Goal: Navigation & Orientation: Find specific page/section

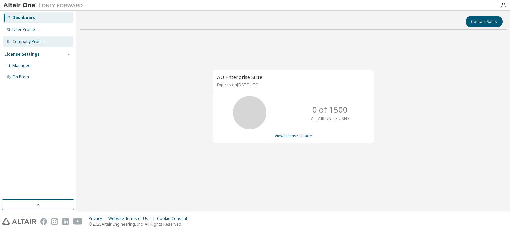
click at [39, 42] on div "Company Profile" at bounding box center [28, 41] width 32 height 5
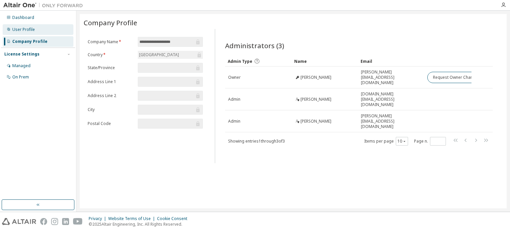
click at [36, 32] on div "User Profile" at bounding box center [38, 29] width 71 height 11
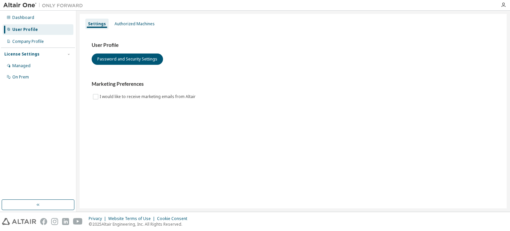
click at [37, 12] on div "Dashboard User Profile Company Profile License Settings Managed On Prem" at bounding box center [38, 47] width 74 height 71
click at [39, 17] on div "Dashboard" at bounding box center [38, 17] width 71 height 11
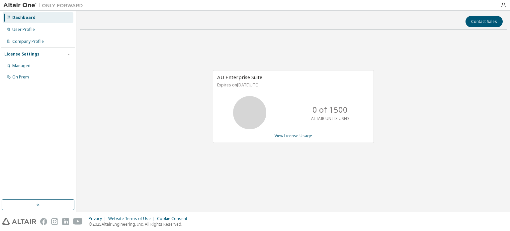
click at [506, 3] on div at bounding box center [503, 4] width 13 height 5
click at [503, 5] on icon "button" at bounding box center [503, 4] width 5 height 5
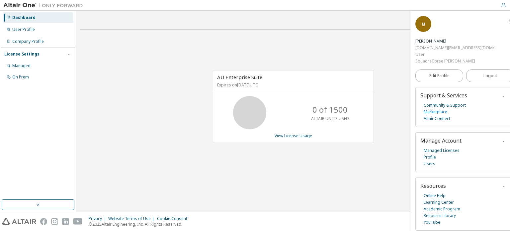
click at [437, 109] on link "Marketplace" at bounding box center [436, 112] width 24 height 7
